Goal: Information Seeking & Learning: Learn about a topic

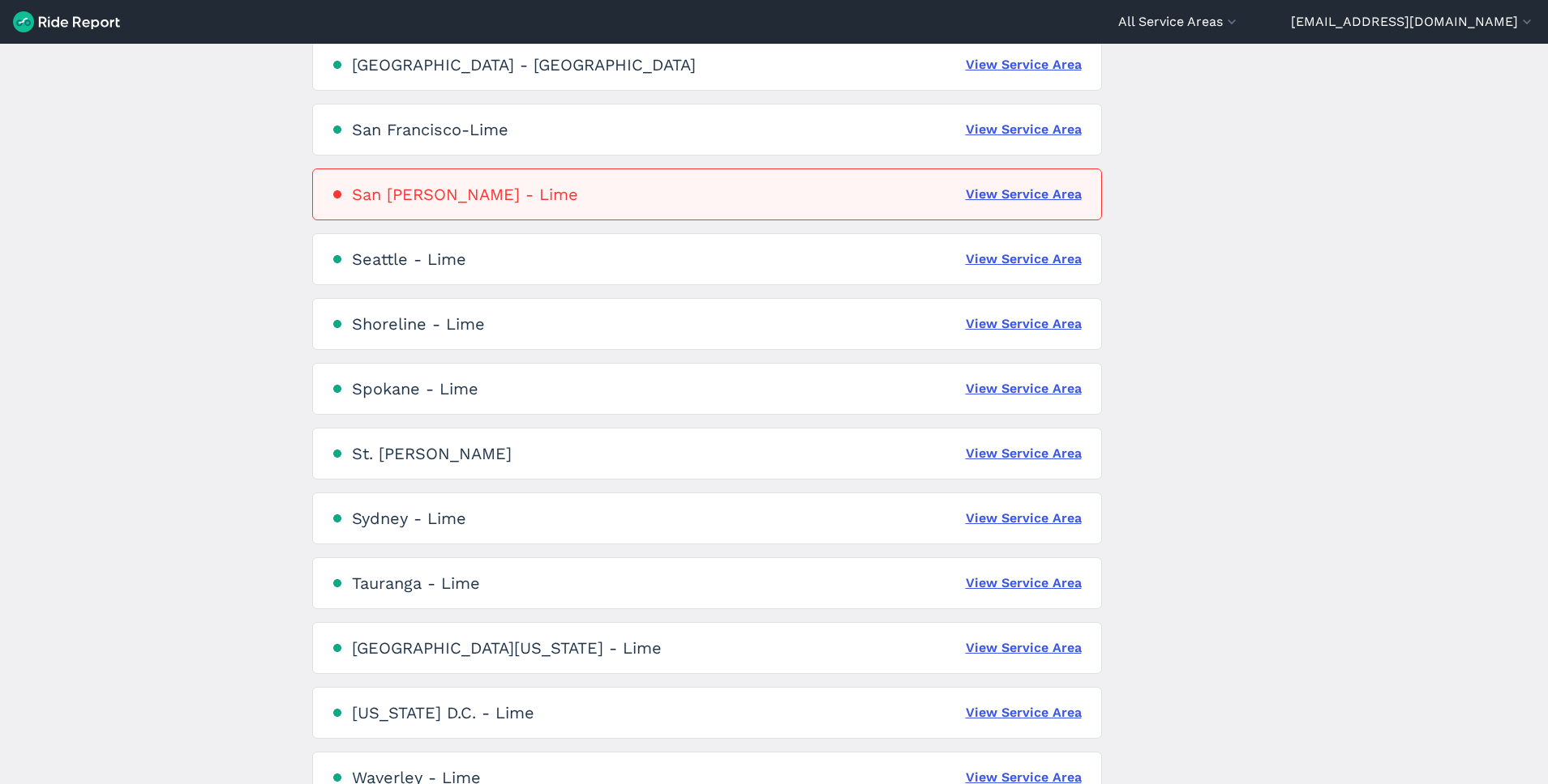
scroll to position [3549, 0]
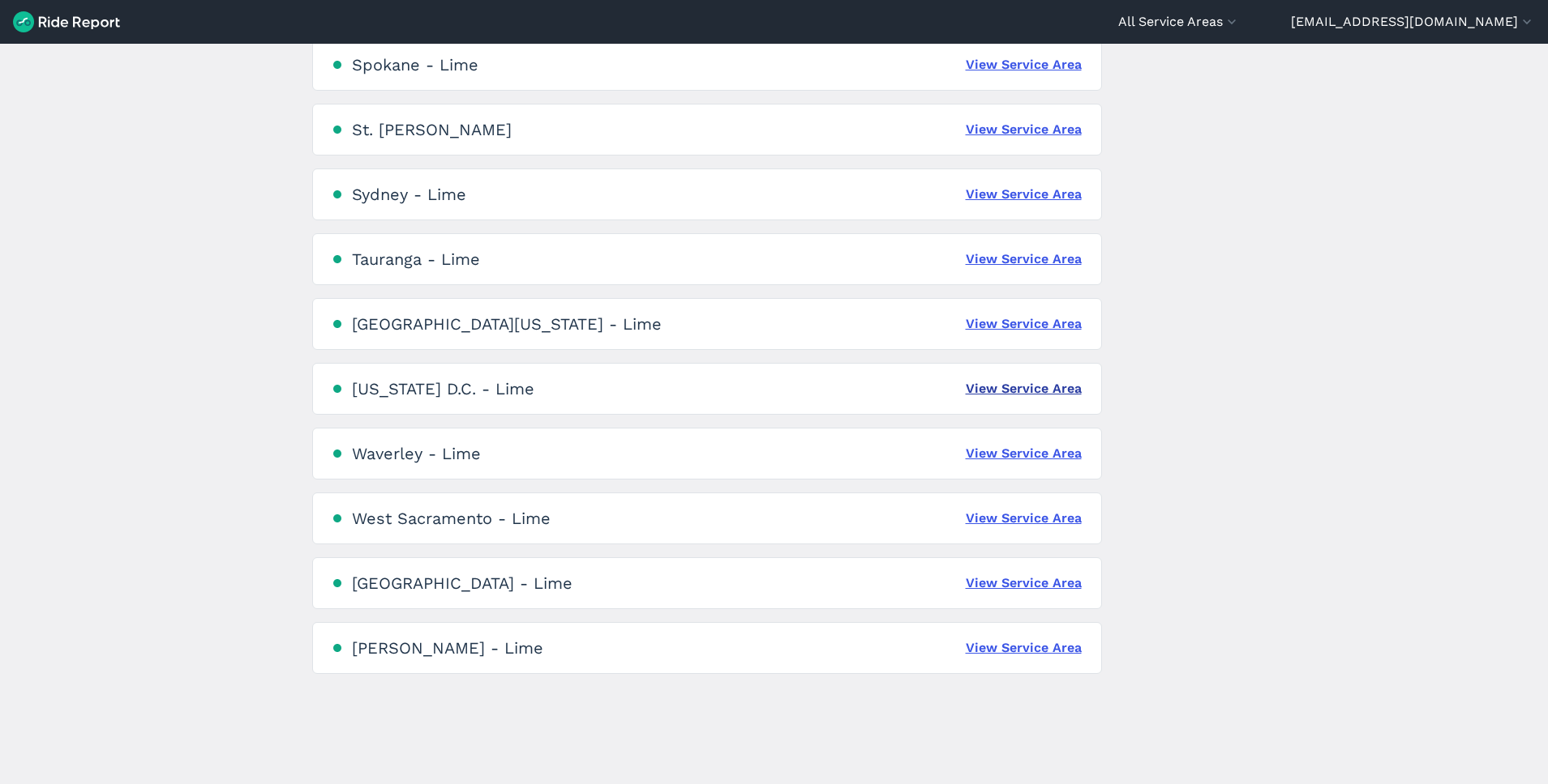
click at [984, 380] on link "View Service Area" at bounding box center [1023, 390] width 116 height 20
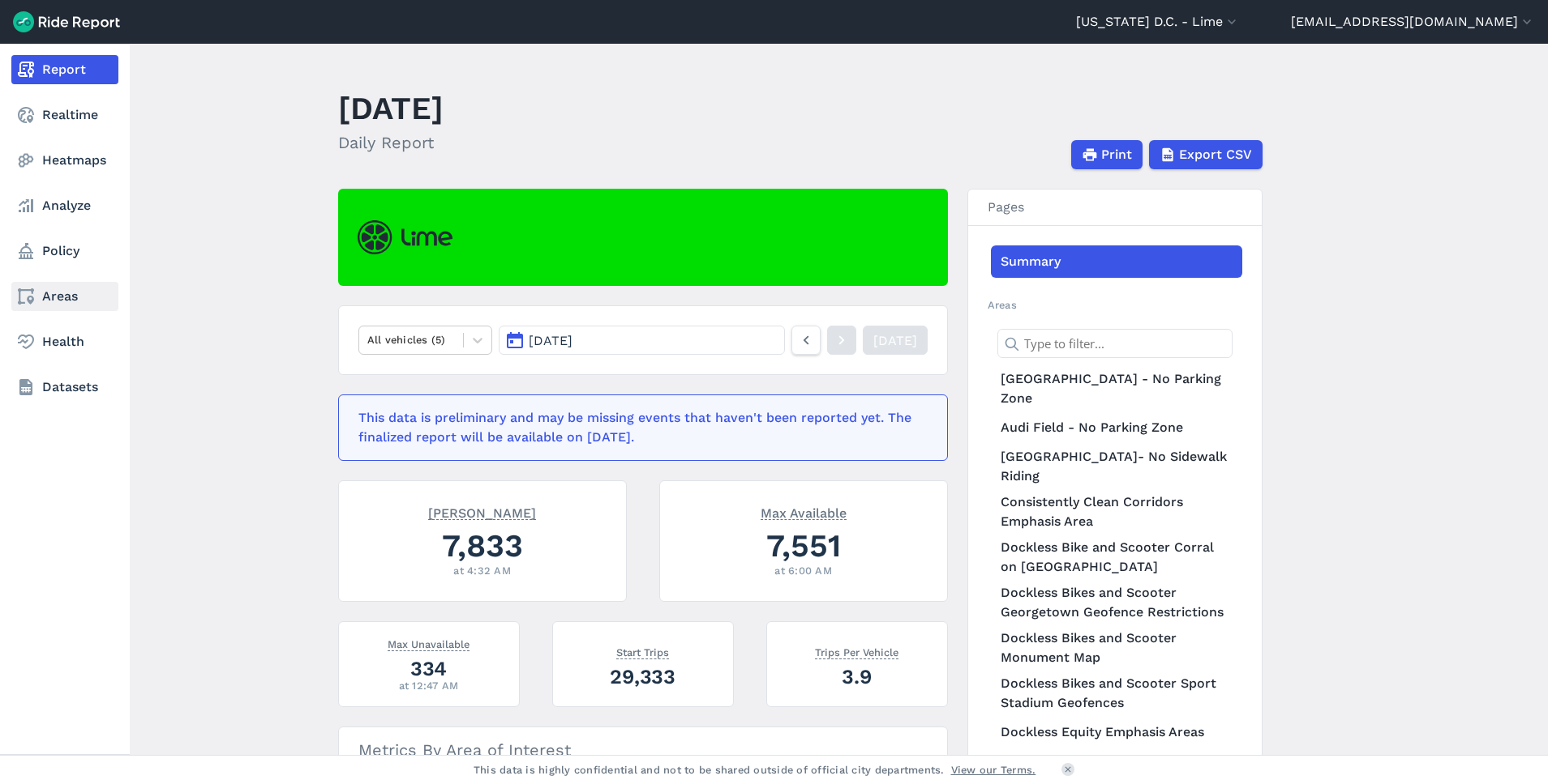
click at [38, 289] on link "Areas" at bounding box center [65, 296] width 107 height 29
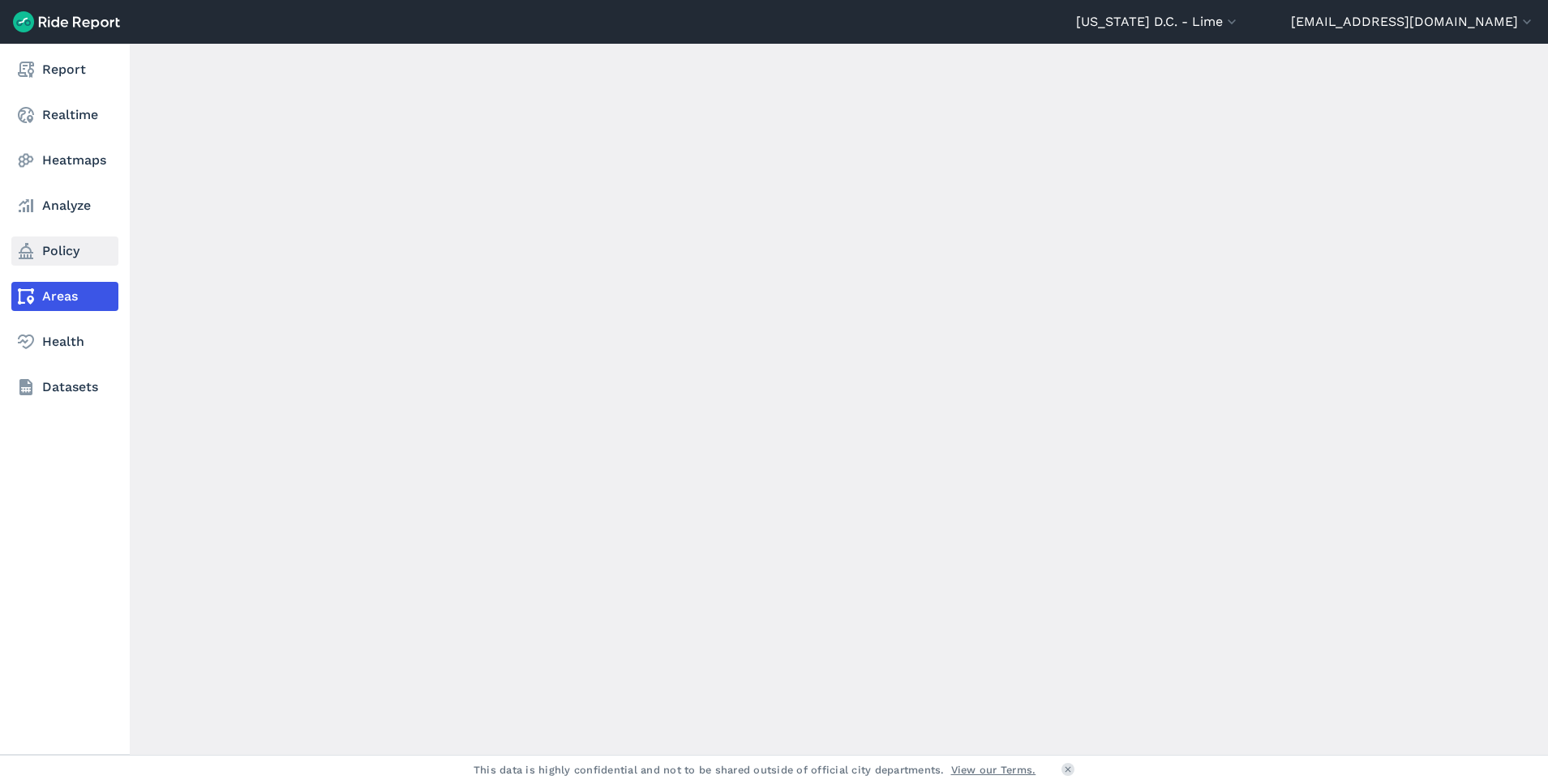
click at [43, 244] on link "Policy" at bounding box center [65, 251] width 107 height 29
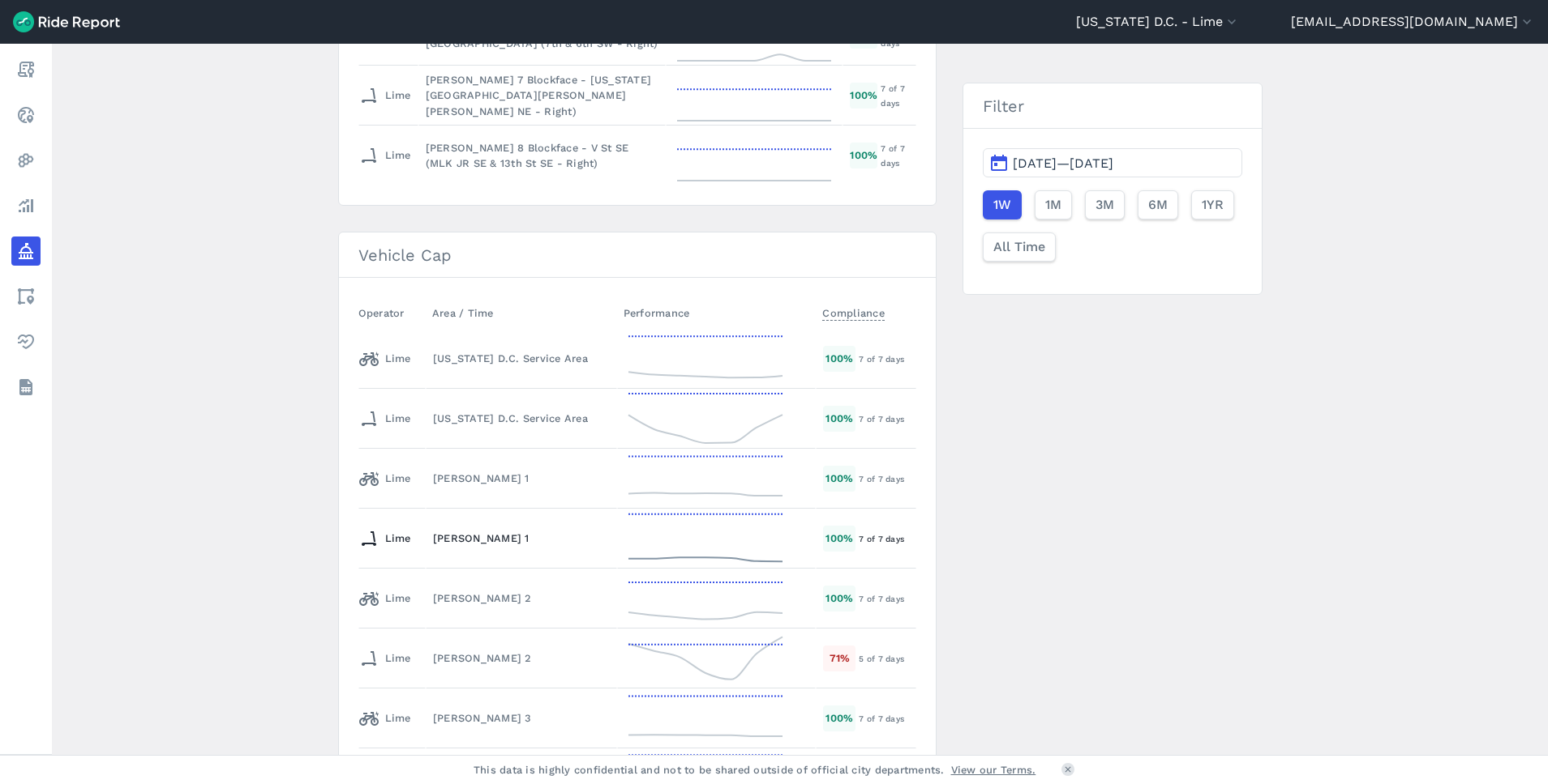
scroll to position [2574, 0]
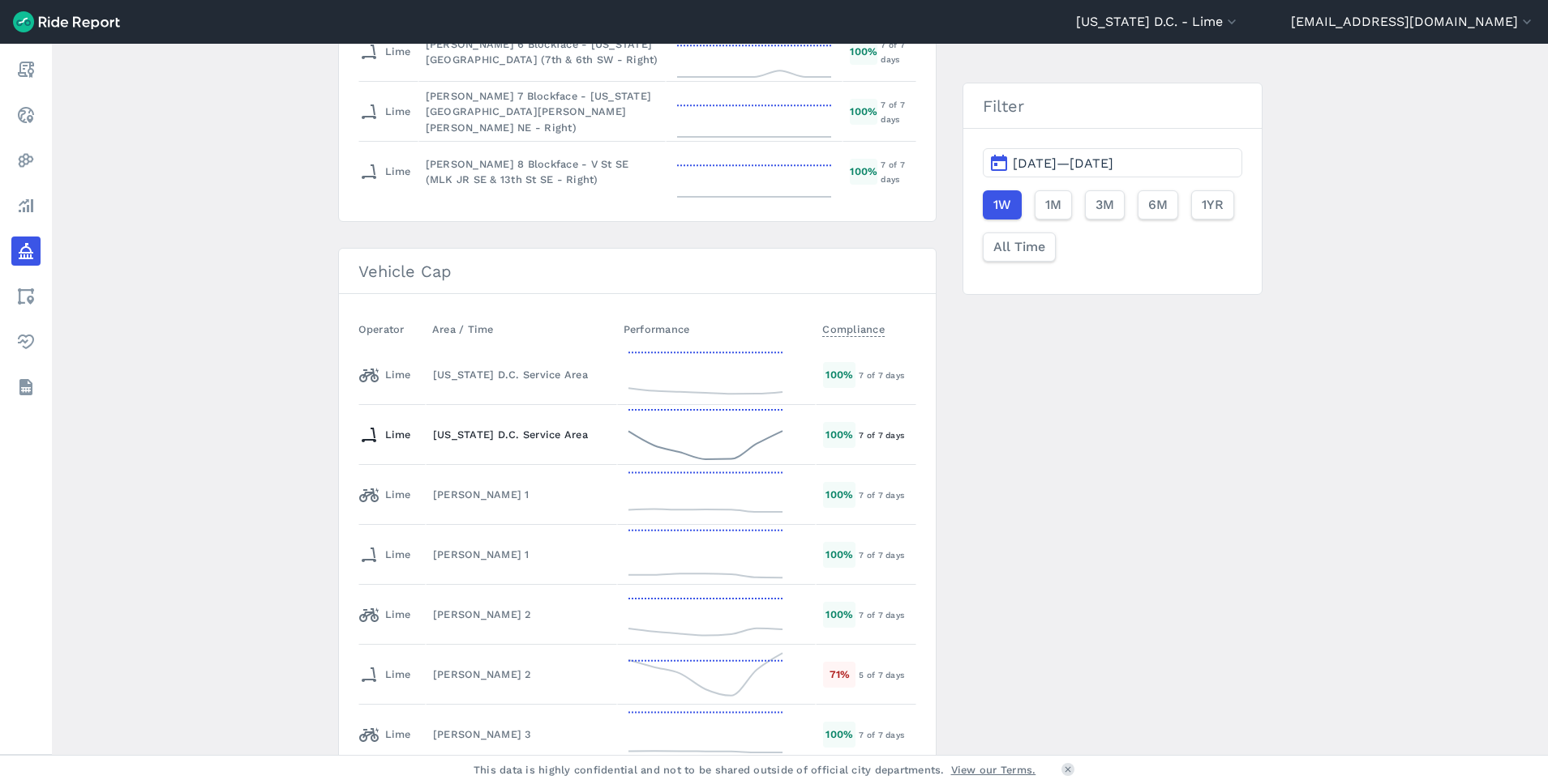
click at [525, 419] on td "[US_STATE] D.C. Service Area" at bounding box center [520, 435] width 191 height 60
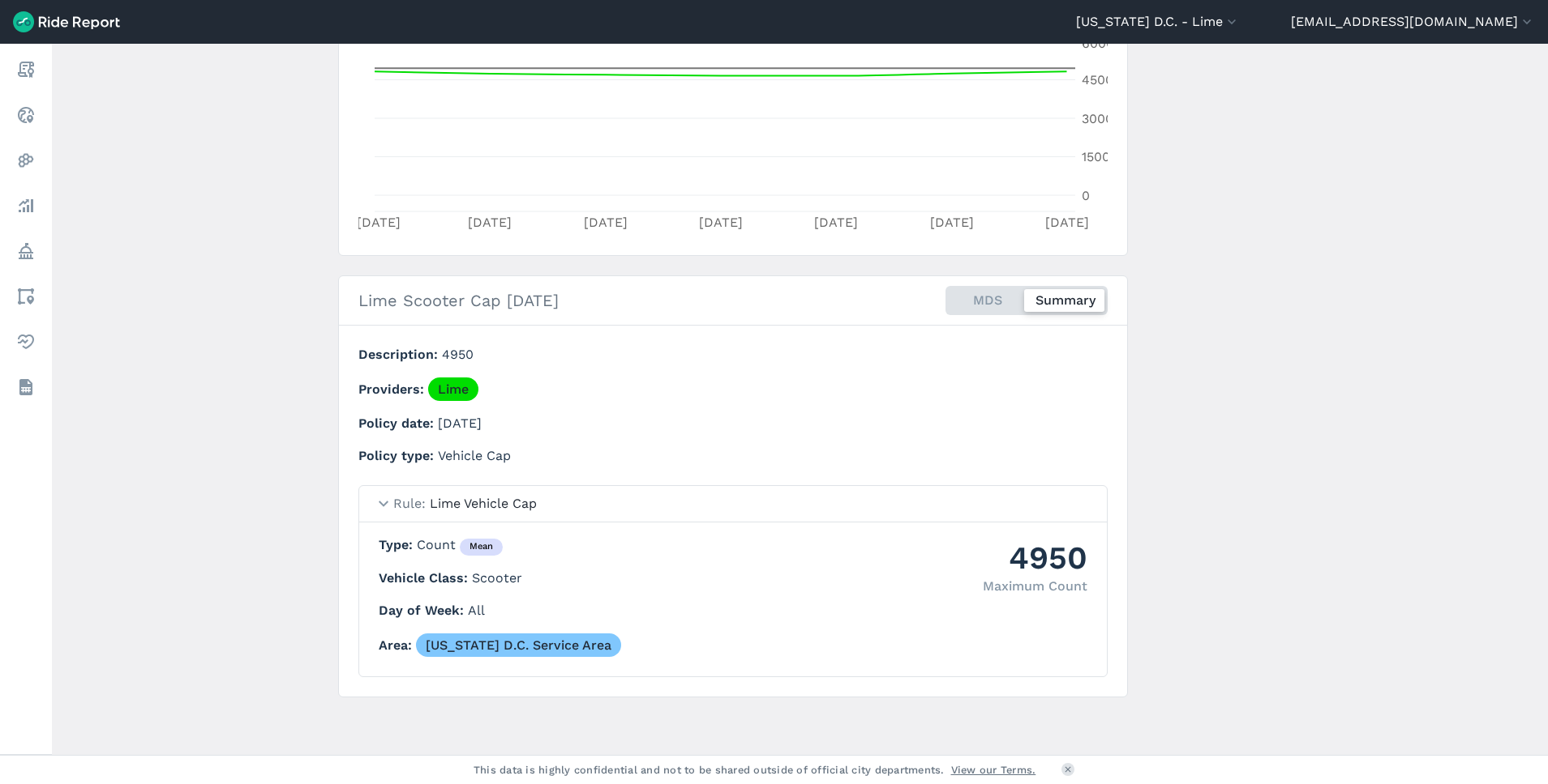
scroll to position [373, 0]
click at [988, 288] on div "MDS Summary" at bounding box center [1026, 299] width 162 height 29
click at [945, 288] on input "MDS Summary" at bounding box center [945, 290] width 0 height 11
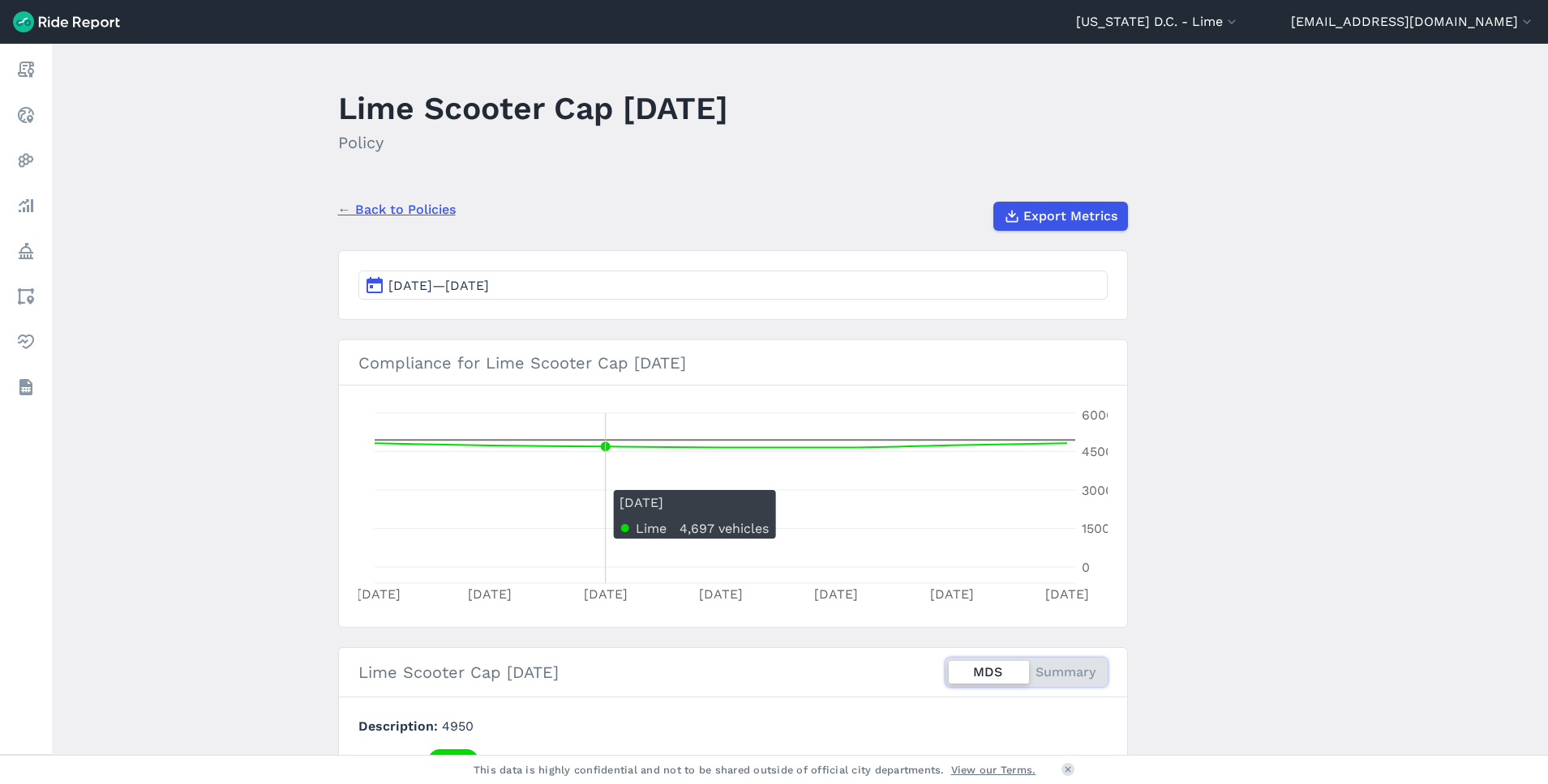
scroll to position [333, 0]
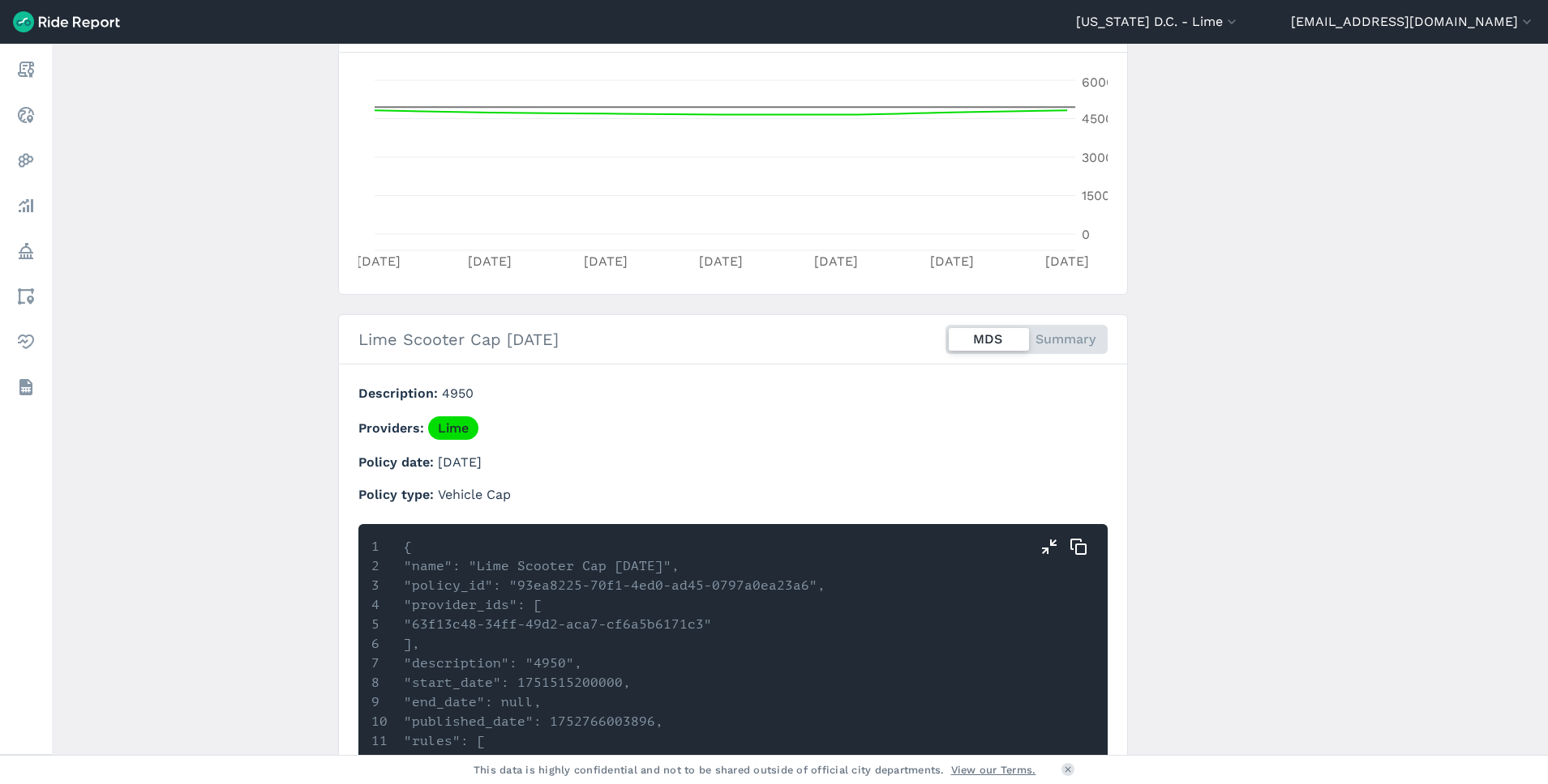
click at [1047, 344] on div "MDS Summary" at bounding box center [1026, 339] width 162 height 29
click at [945, 336] on input "MDS Summary" at bounding box center [945, 330] width 0 height 11
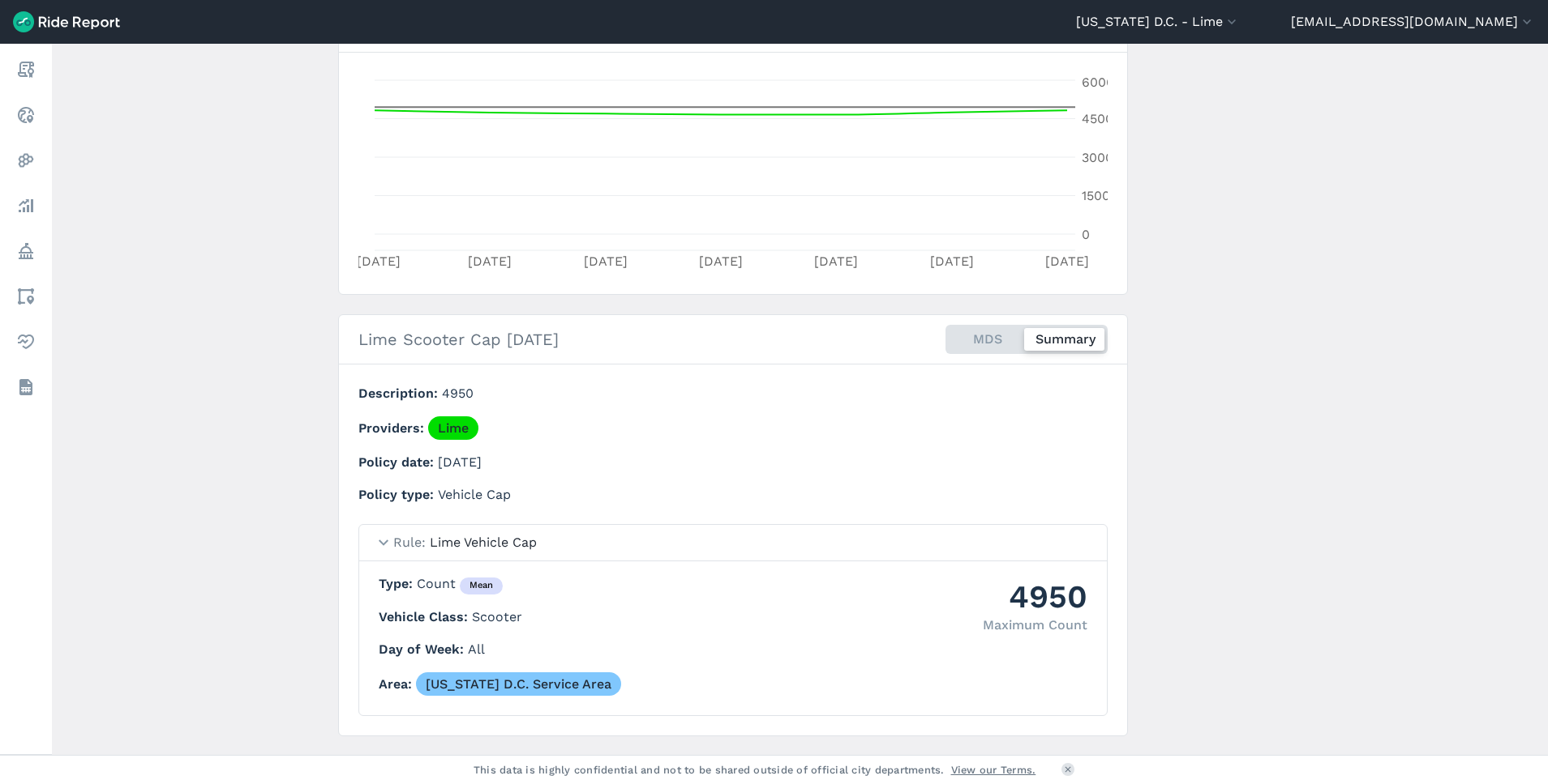
click at [988, 340] on div "MDS Summary" at bounding box center [1026, 339] width 162 height 29
click at [945, 336] on input "MDS Summary" at bounding box center [945, 330] width 0 height 11
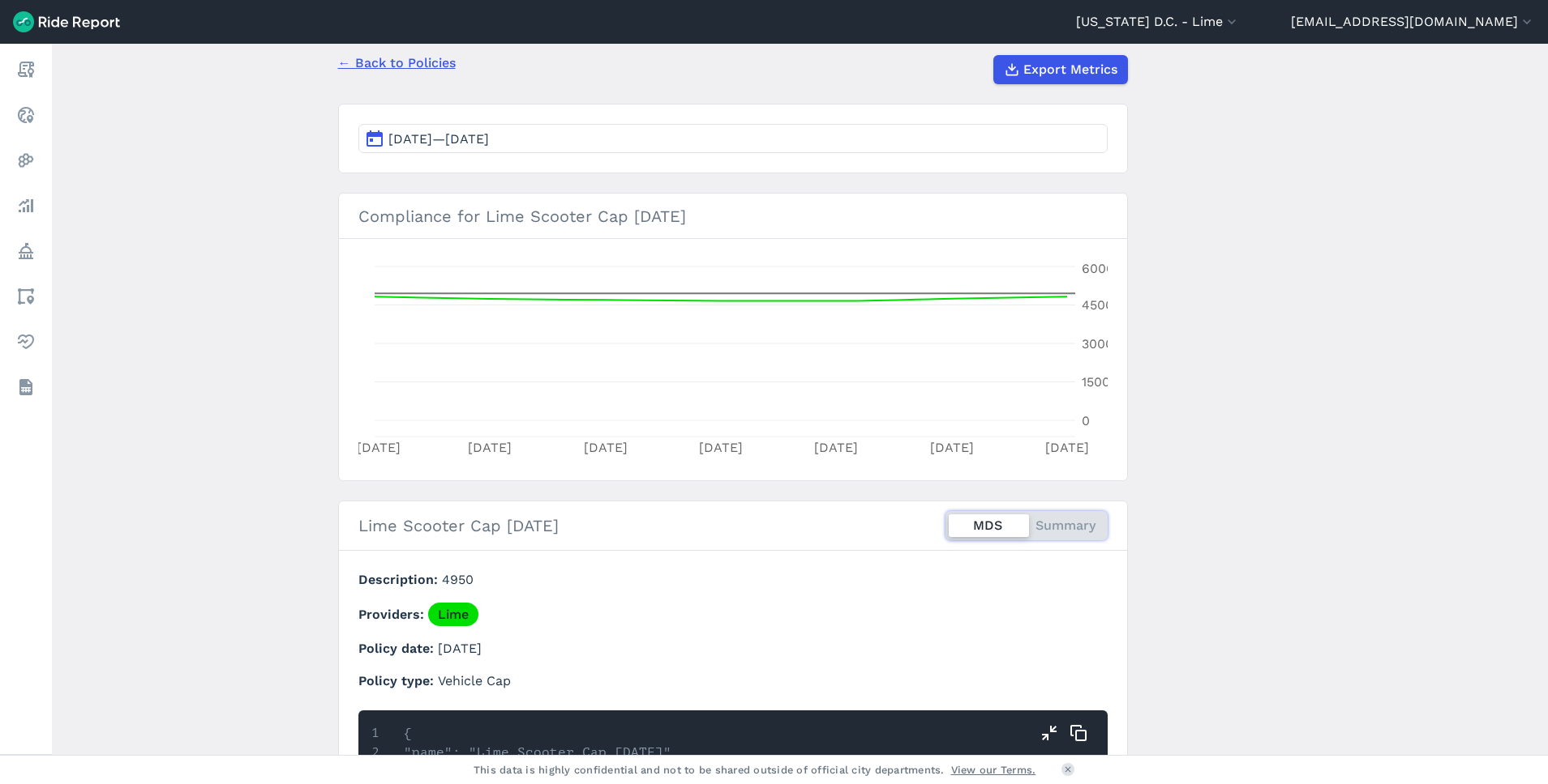
scroll to position [0, 0]
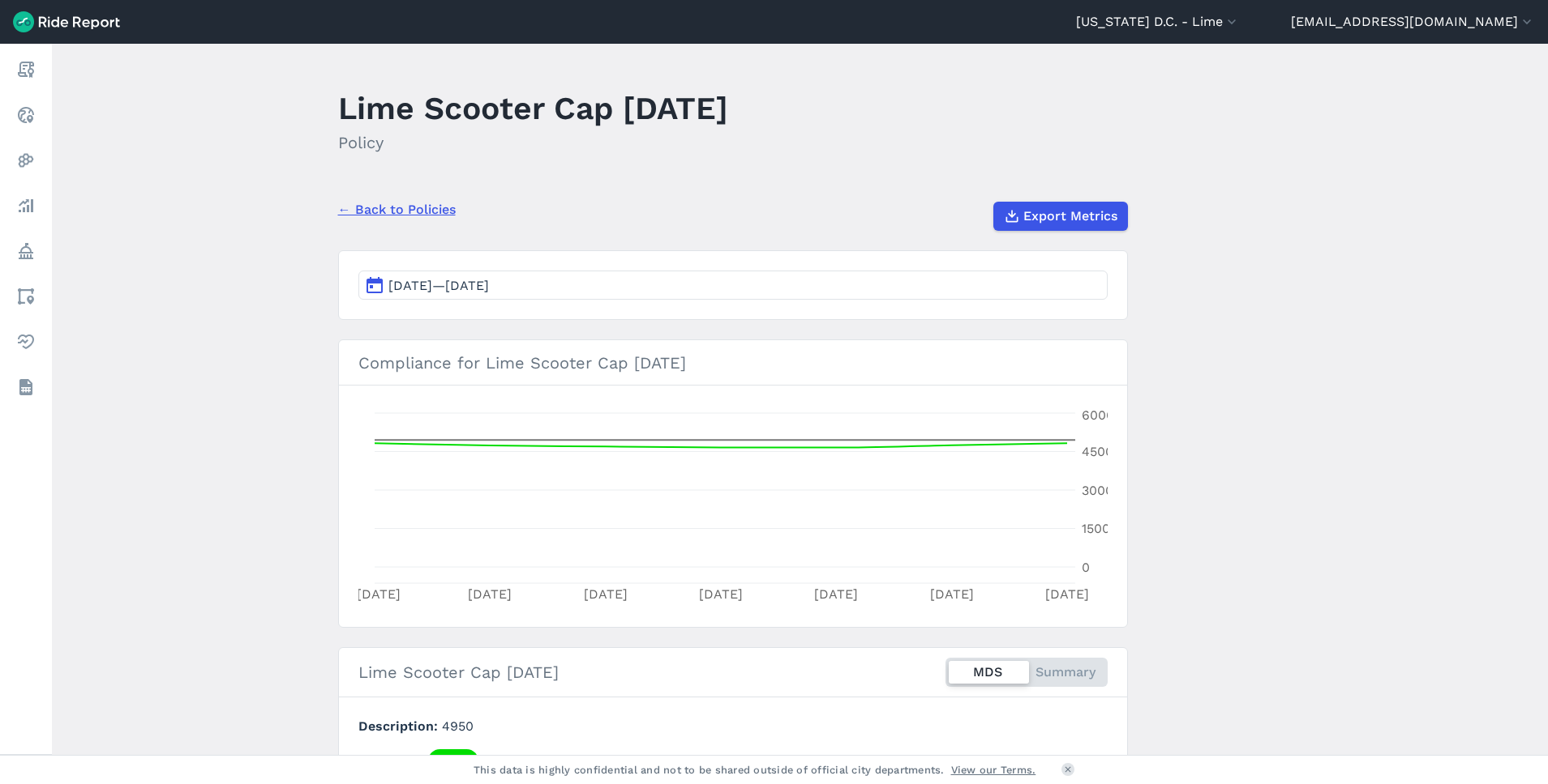
click at [398, 207] on link "← Back to Policies" at bounding box center [397, 210] width 117 height 20
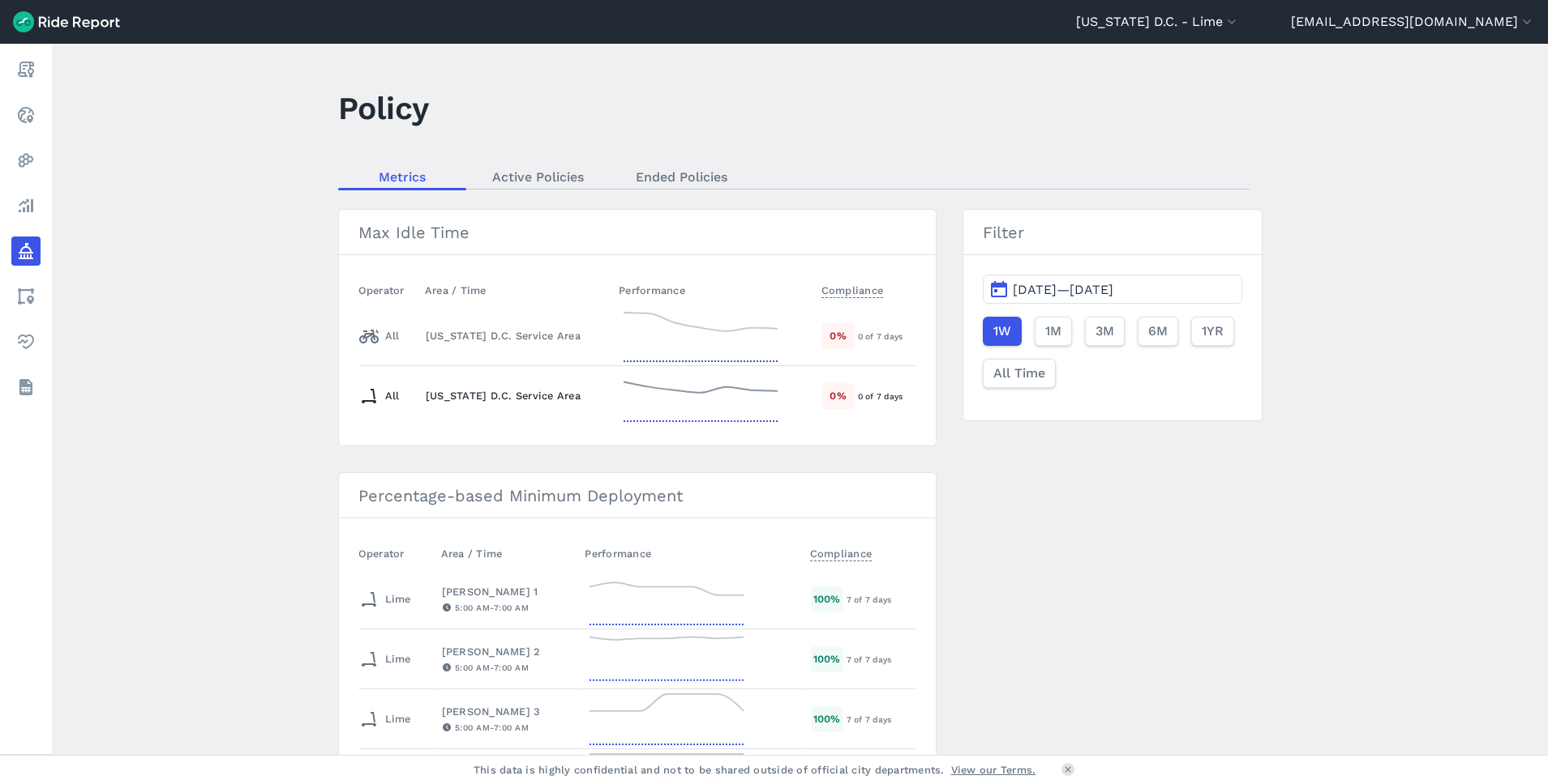
click at [543, 390] on div "[US_STATE] D.C. Service Area" at bounding box center [515, 395] width 180 height 16
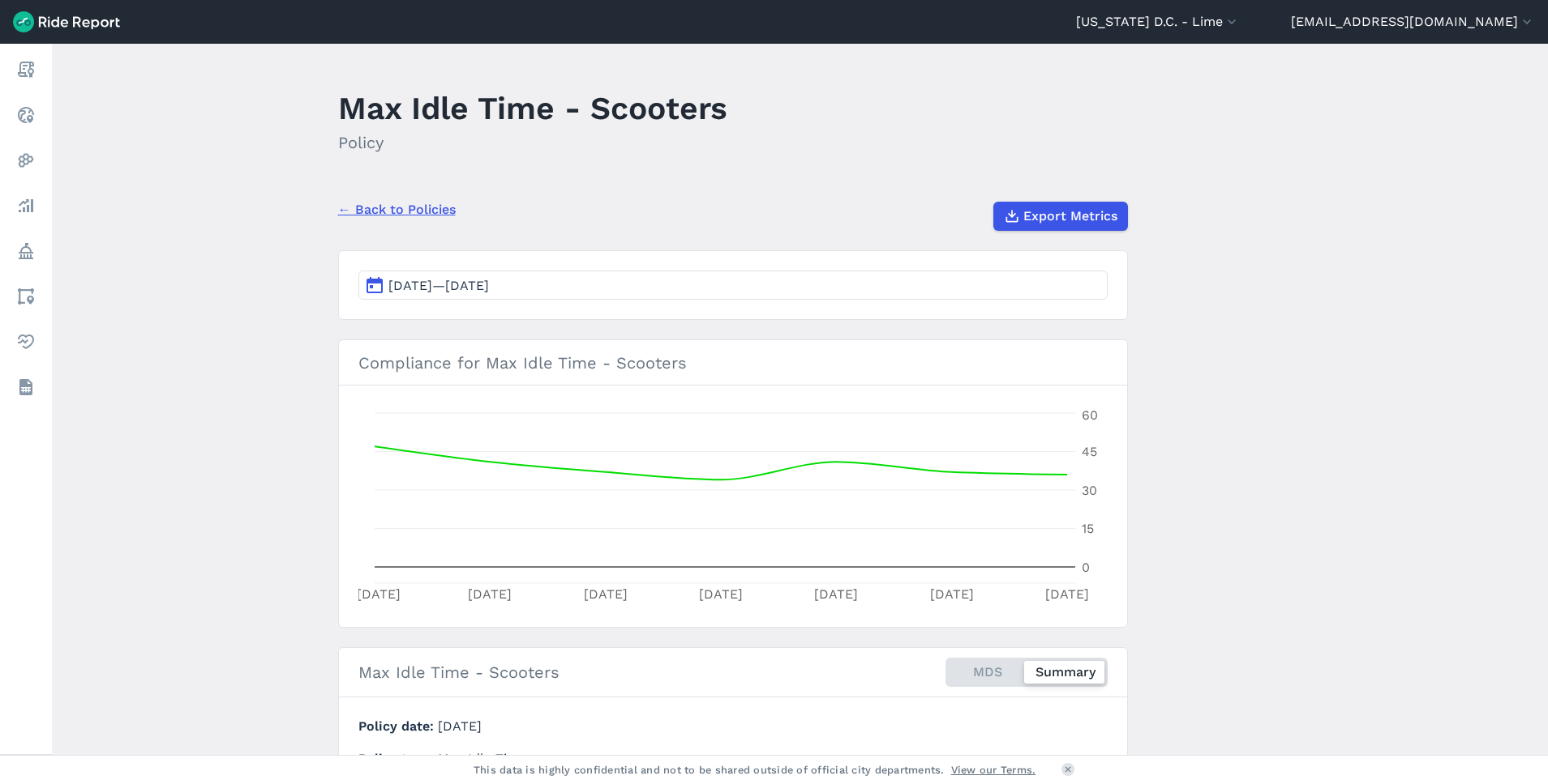
click at [398, 207] on link "← Back to Policies" at bounding box center [397, 210] width 117 height 20
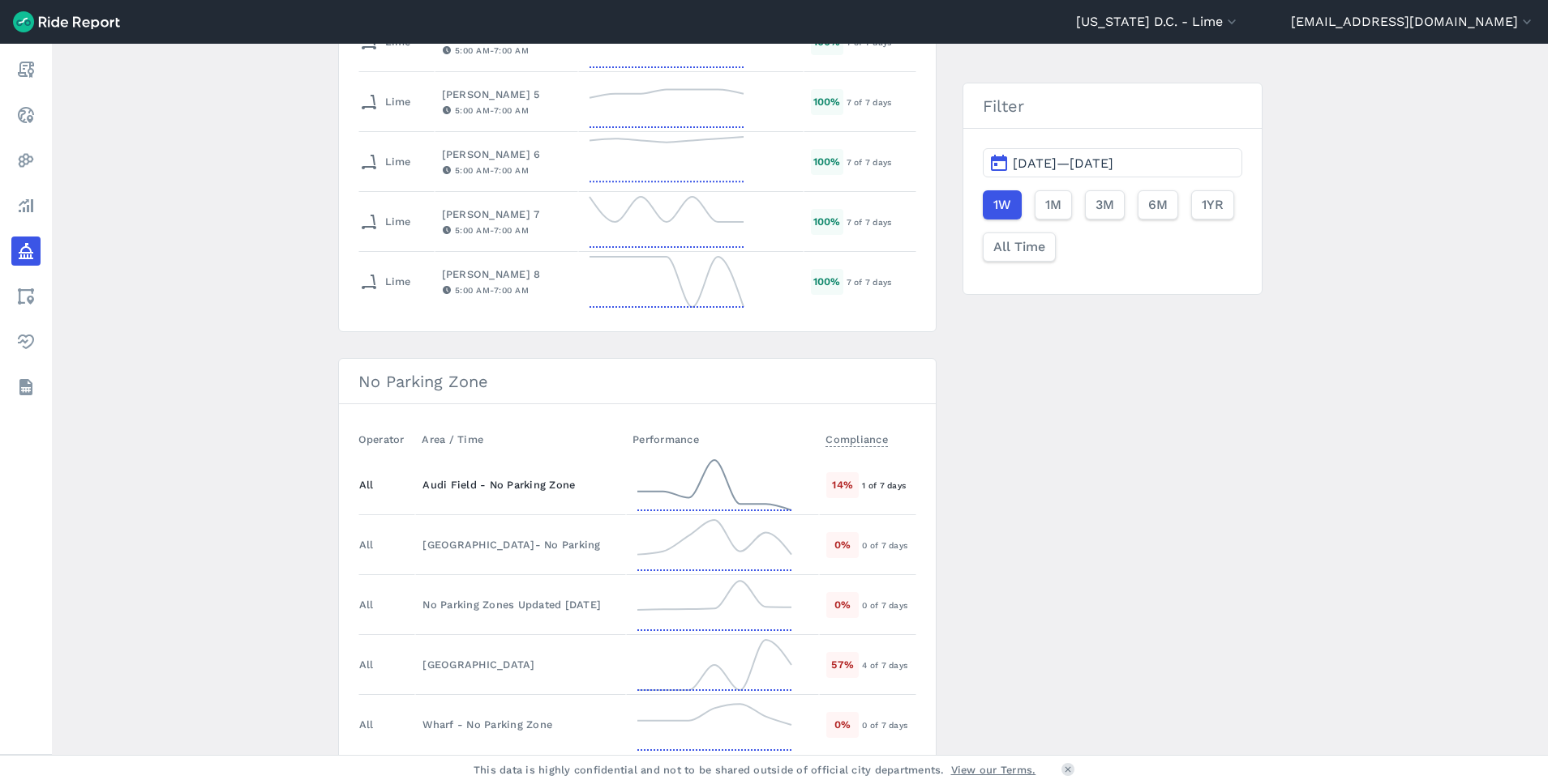
scroll to position [181, 0]
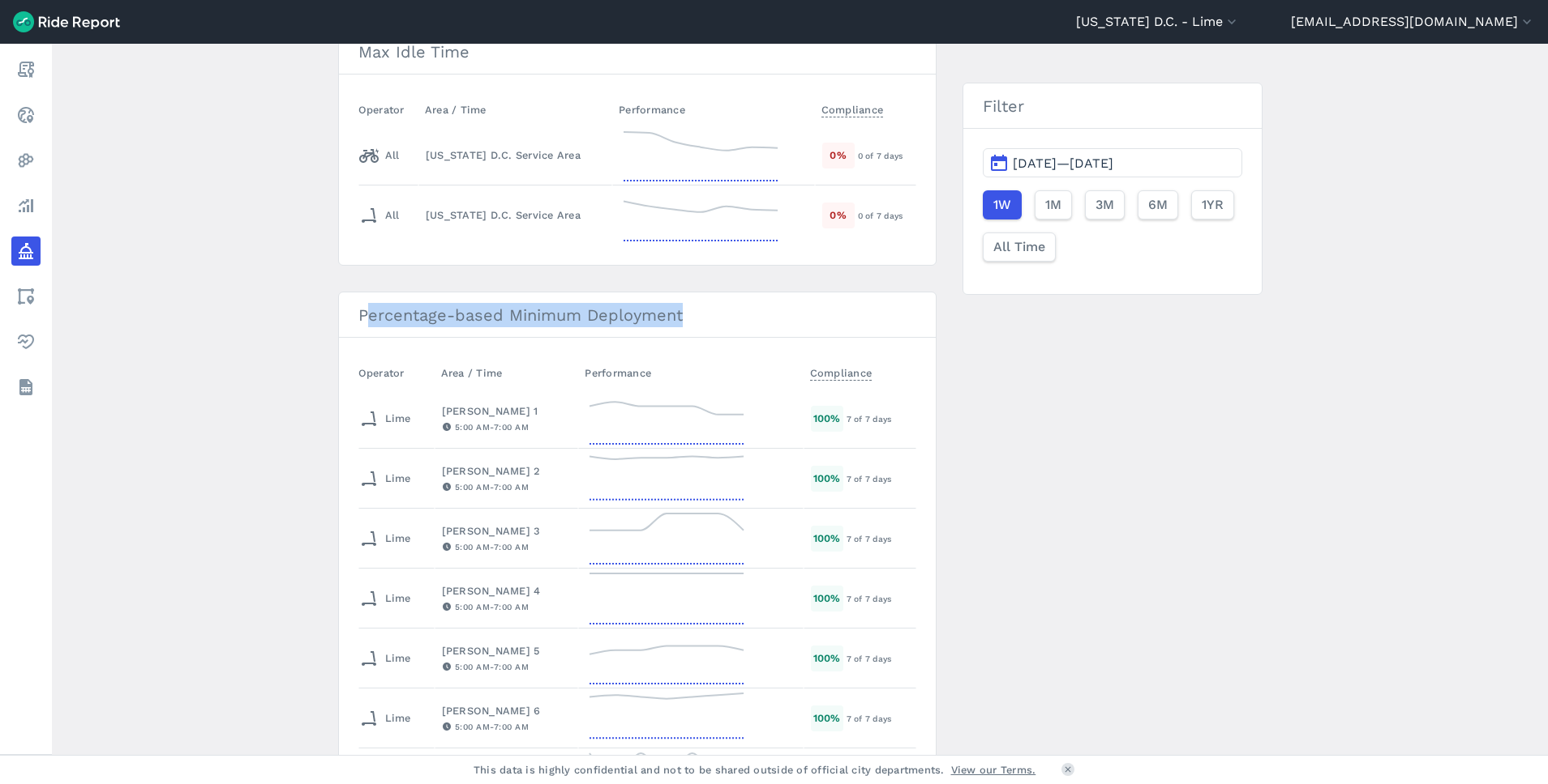
drag, startPoint x: 368, startPoint y: 319, endPoint x: 705, endPoint y: 318, distance: 337.0
click at [705, 318] on h3 "Percentage-based Minimum Deployment" at bounding box center [638, 315] width 597 height 45
click at [706, 318] on h3 "Percentage-based Minimum Deployment" at bounding box center [638, 315] width 597 height 45
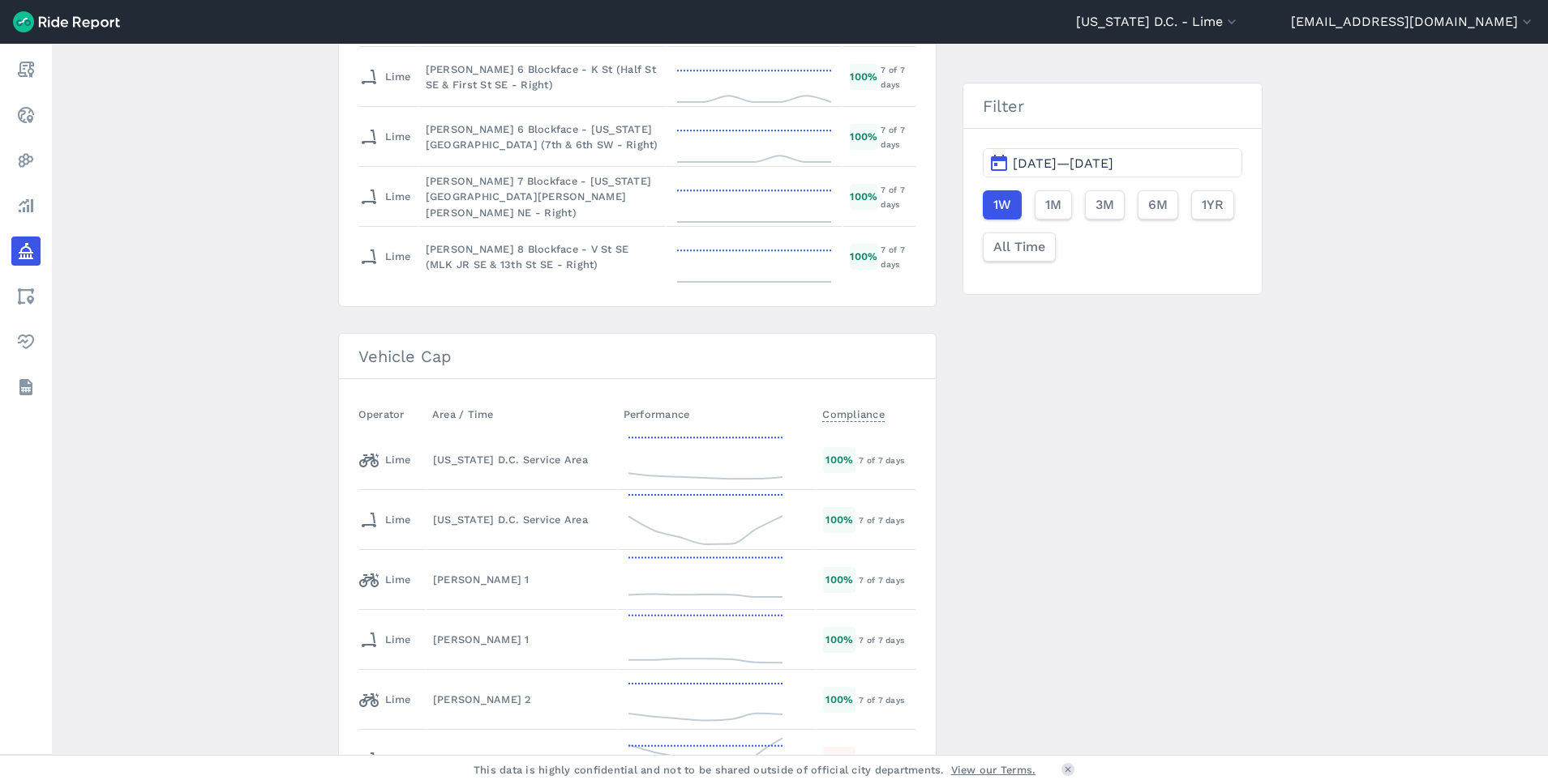
scroll to position [2412, 0]
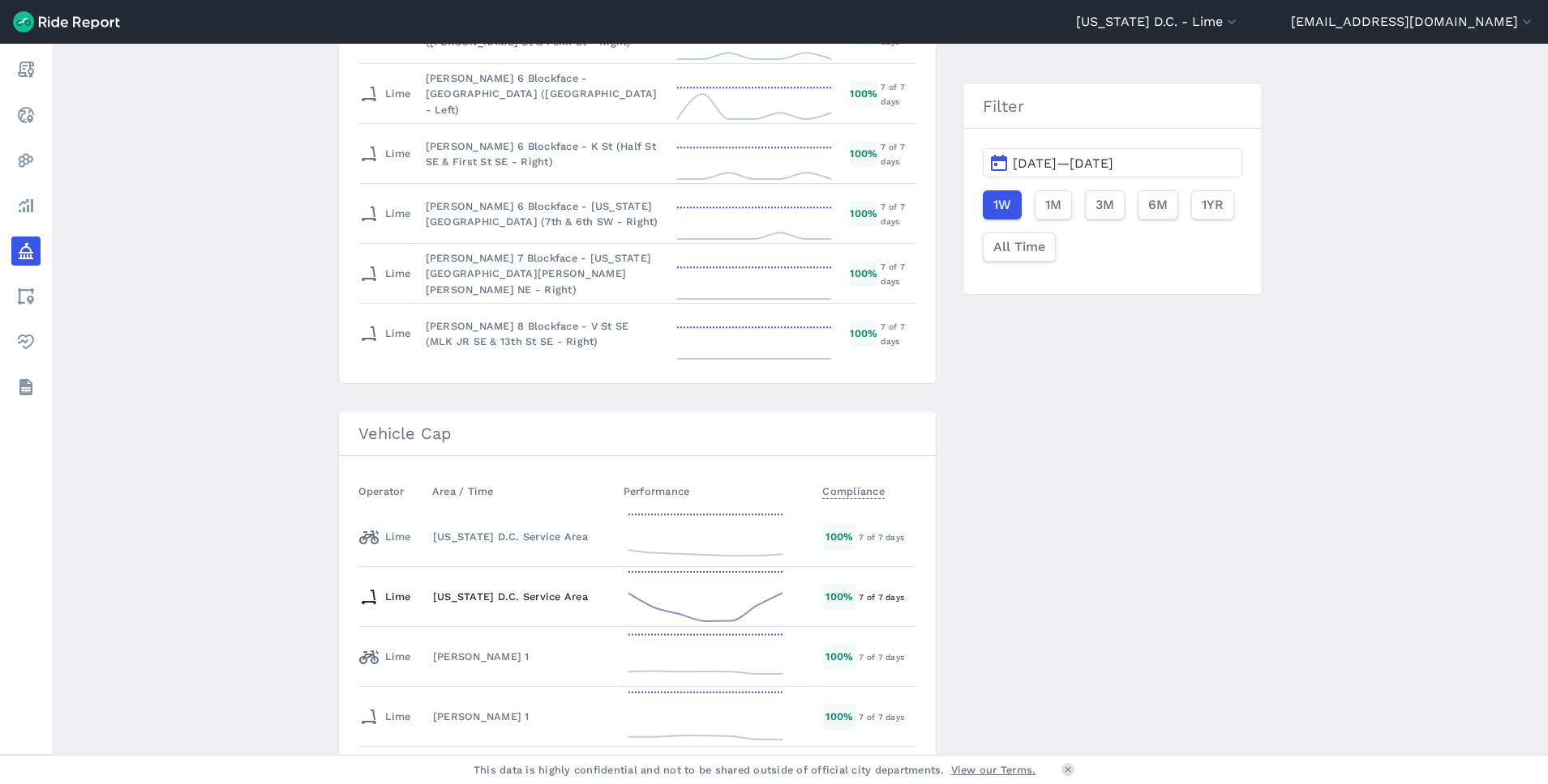
click at [549, 613] on td "[US_STATE] D.C. Service Area" at bounding box center [520, 597] width 191 height 60
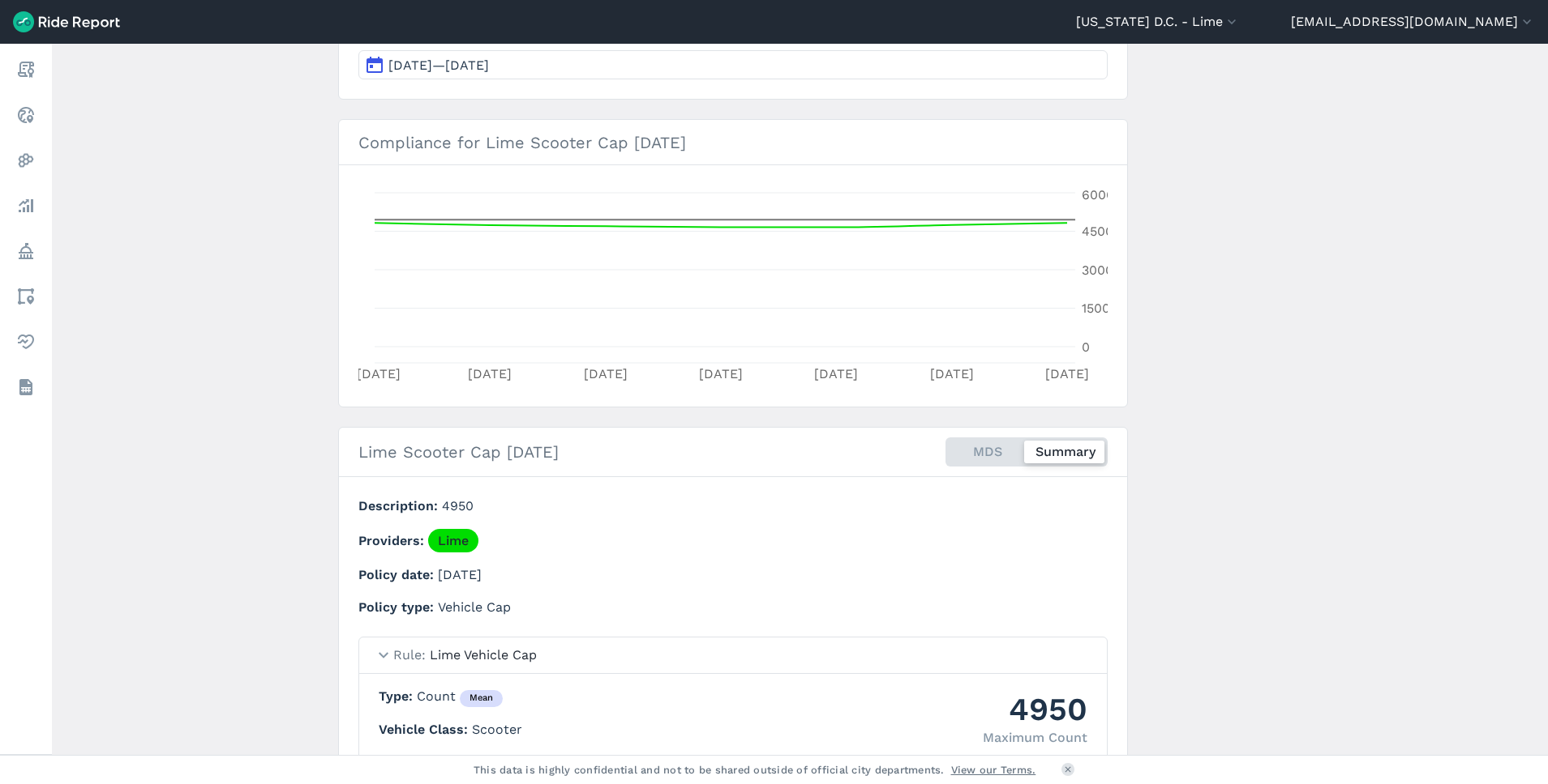
scroll to position [342, 0]
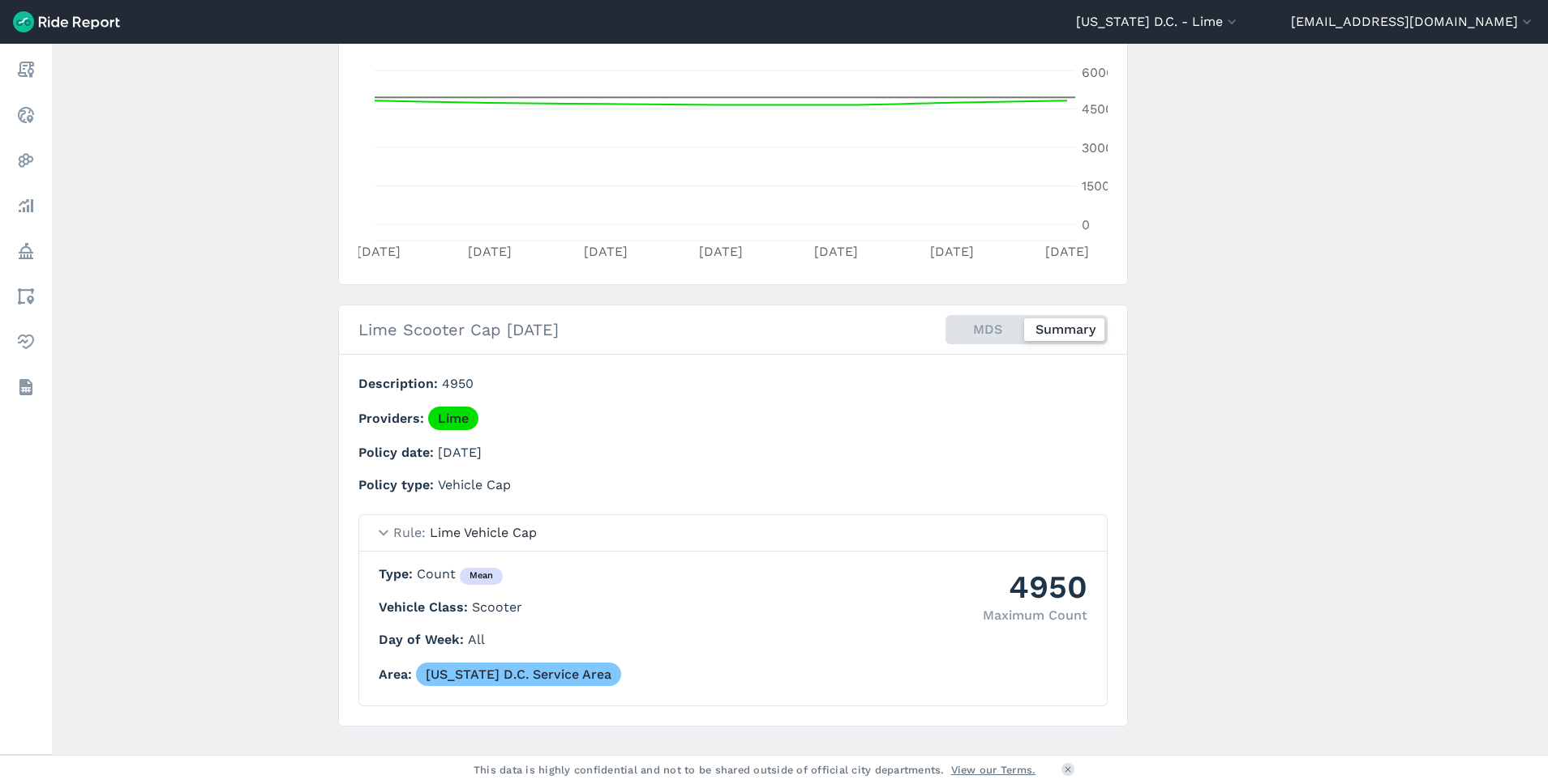
click at [986, 335] on div "MDS Summary" at bounding box center [1026, 329] width 162 height 29
click at [945, 326] on input "MDS Summary" at bounding box center [945, 320] width 0 height 11
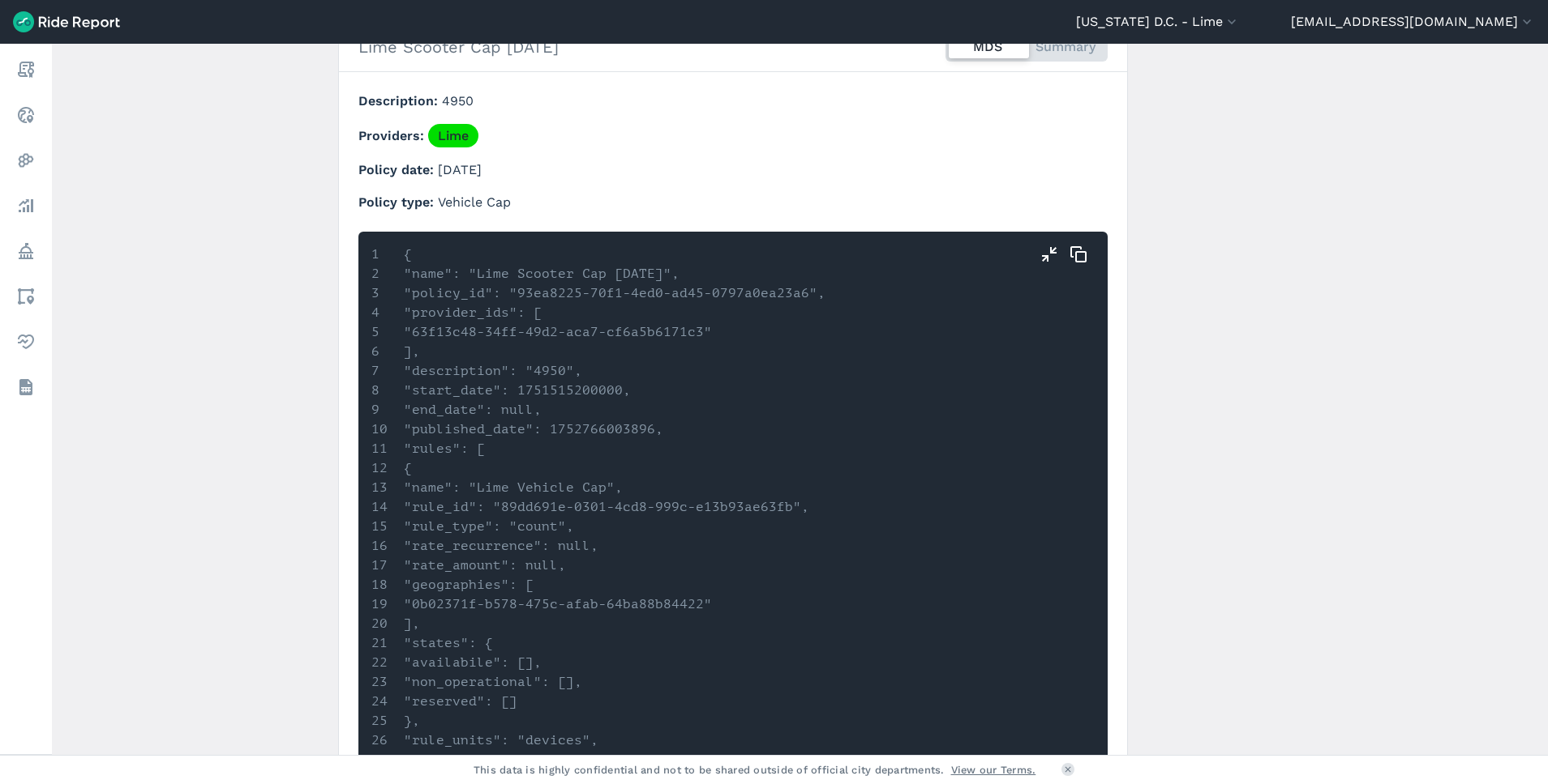
scroll to position [69, 0]
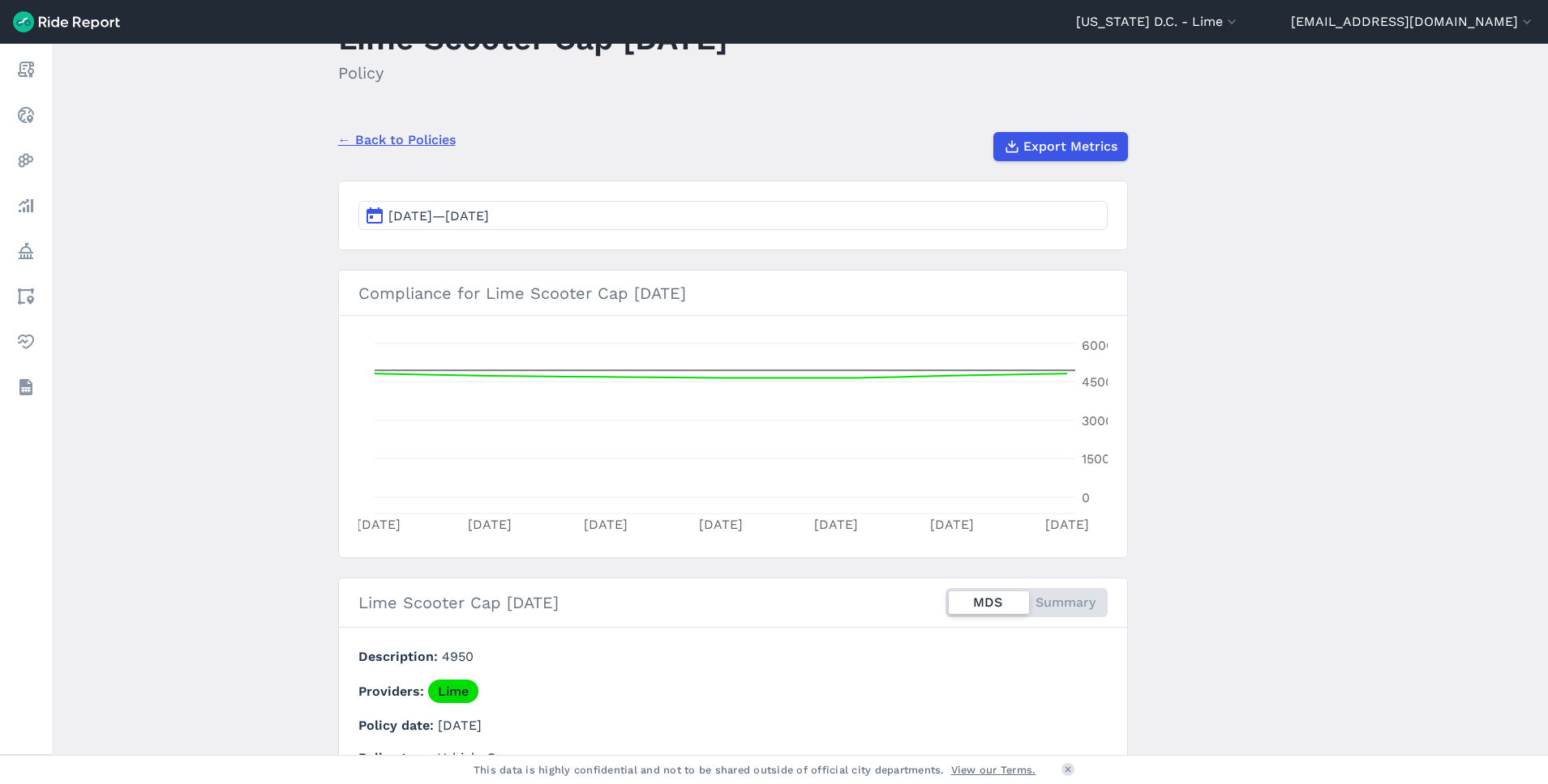
click at [382, 127] on div "← Back to Policies Export Metrics" at bounding box center [733, 140] width 789 height 42
click at [382, 136] on link "← Back to Policies" at bounding box center [397, 141] width 117 height 20
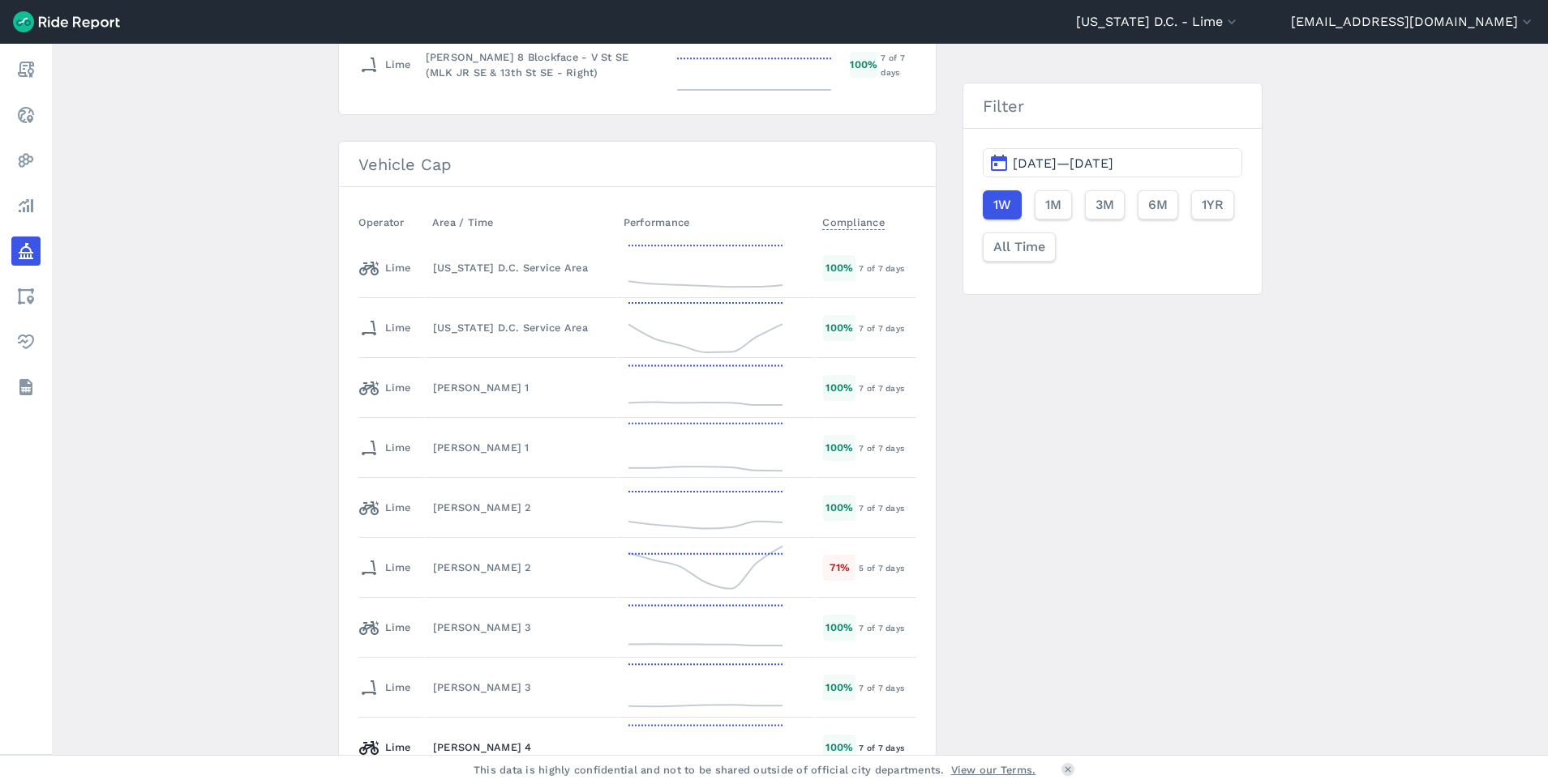
scroll to position [2678, 0]
click at [562, 580] on td "[PERSON_NAME] 2" at bounding box center [520, 571] width 191 height 60
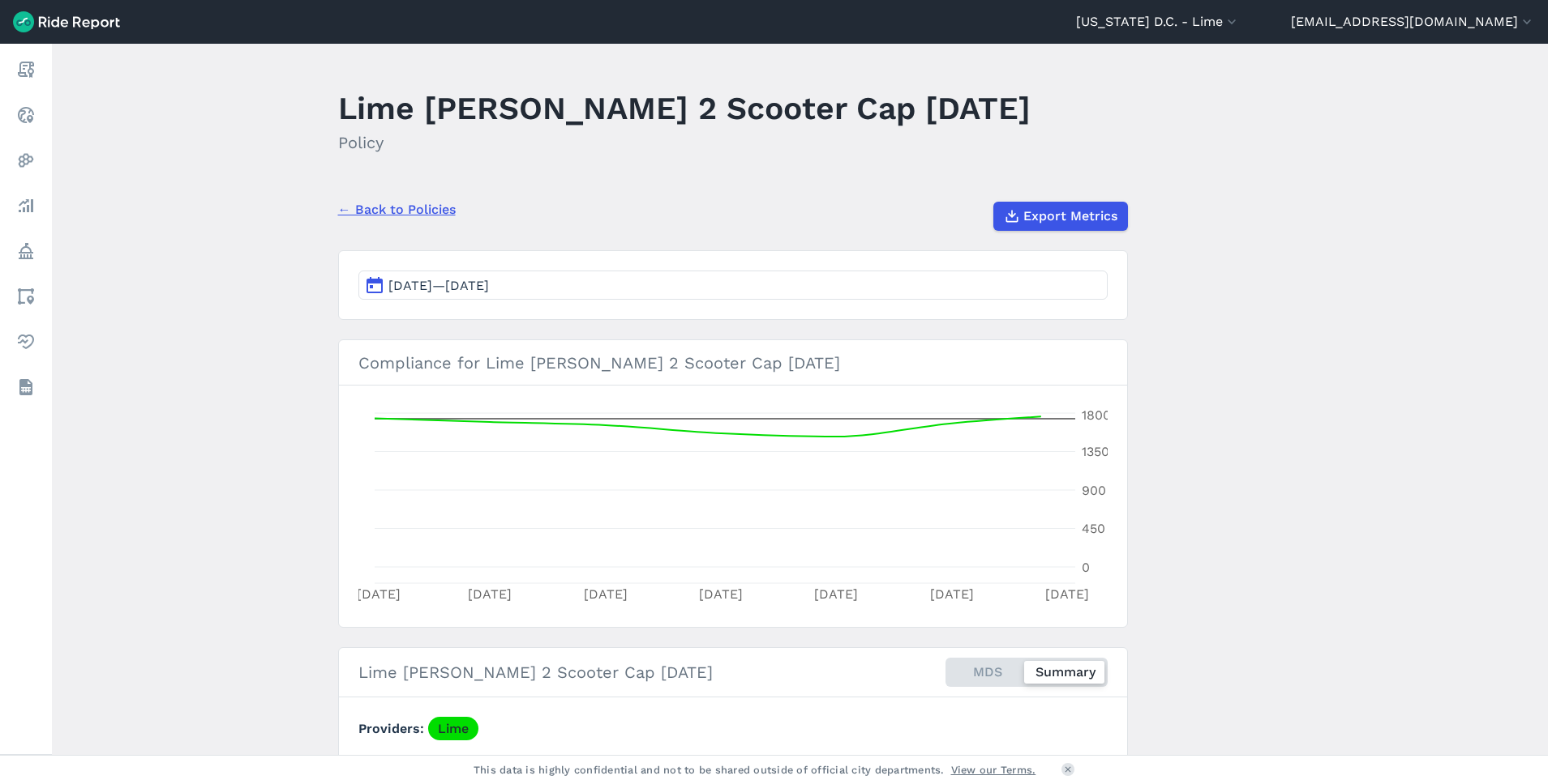
scroll to position [341, 0]
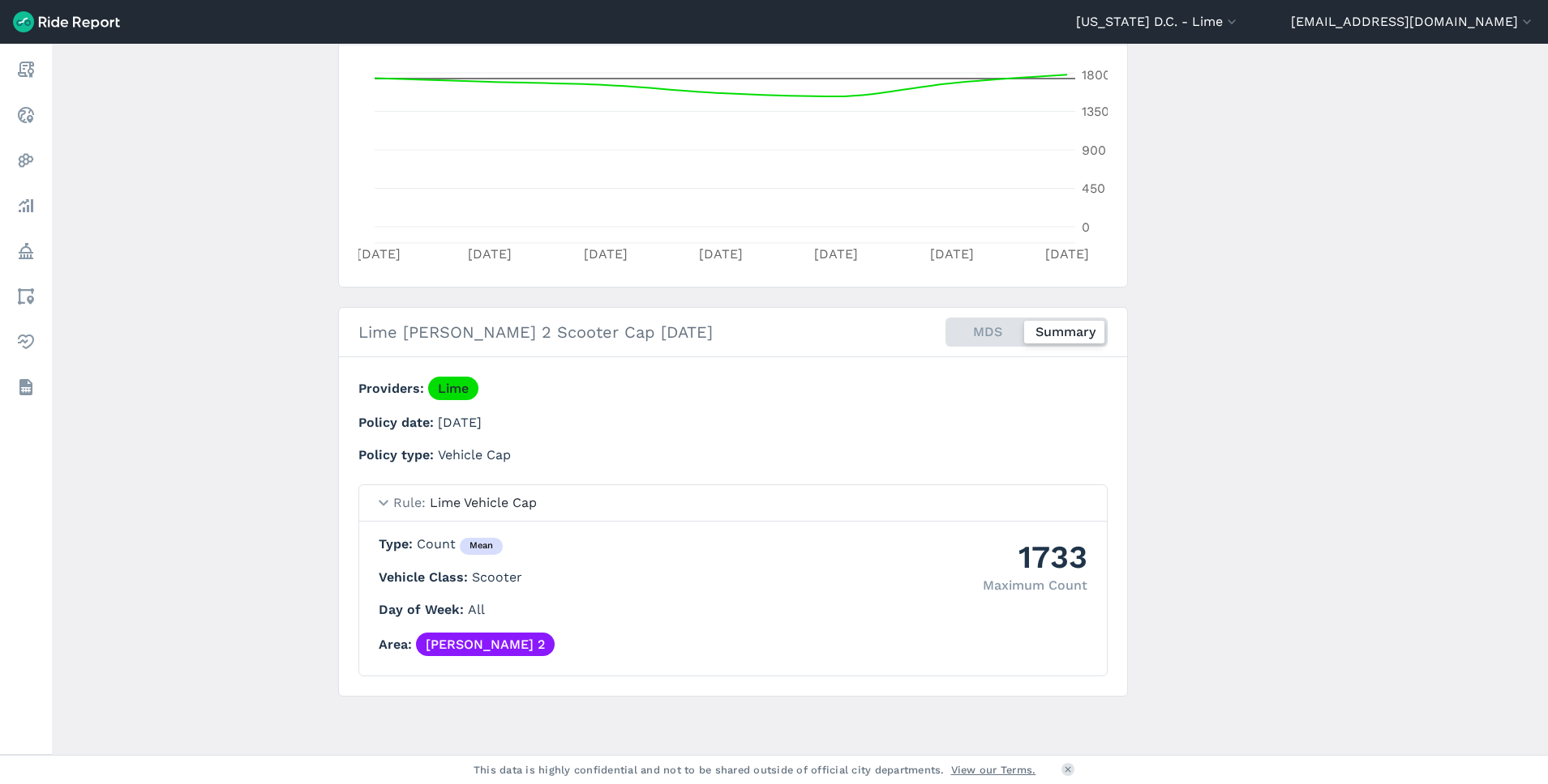
click at [973, 335] on div "MDS Summary" at bounding box center [1026, 332] width 162 height 29
click at [945, 328] on input "MDS Summary" at bounding box center [945, 323] width 0 height 11
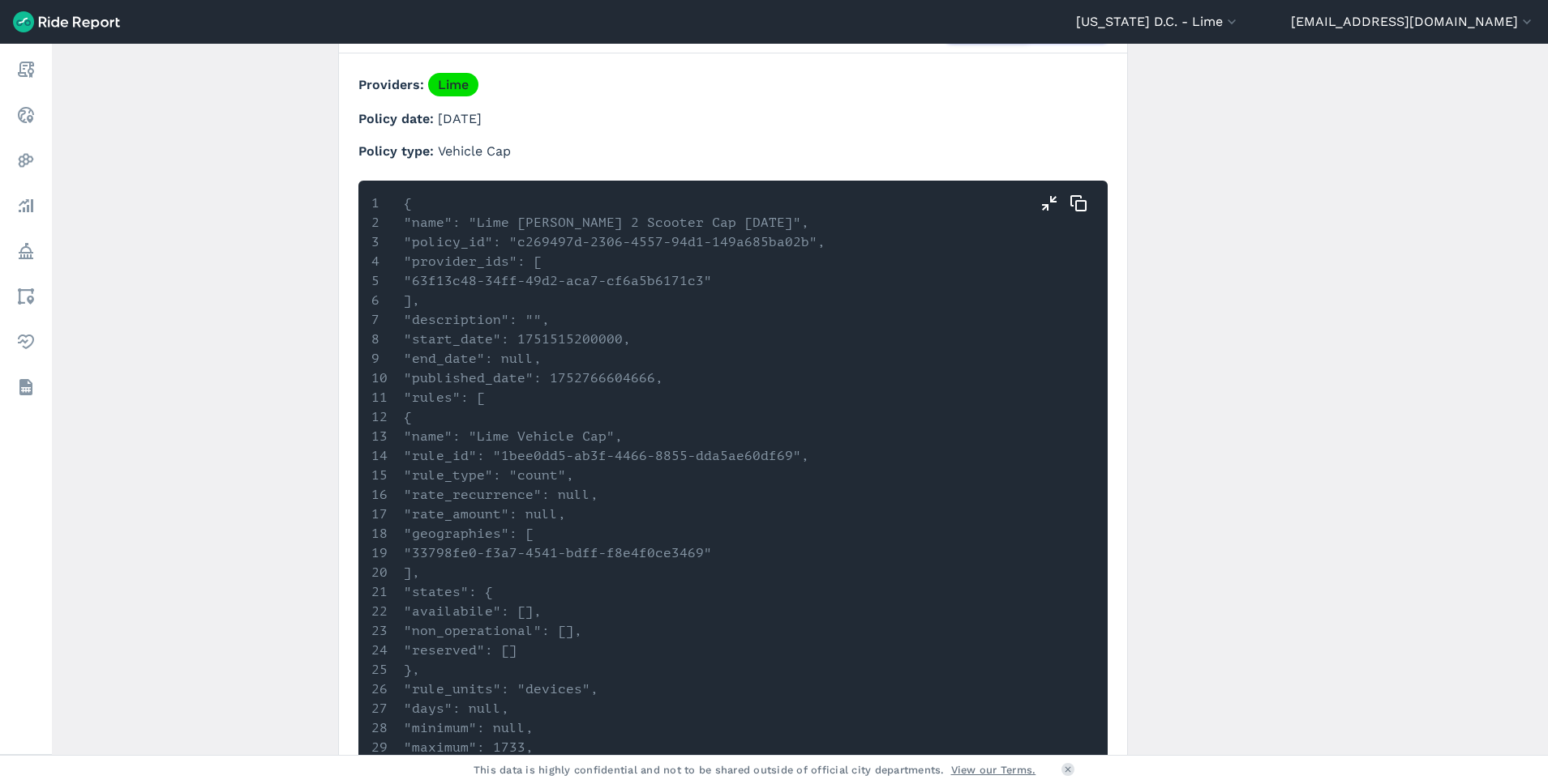
scroll to position [933, 0]
